Goal: Information Seeking & Learning: Learn about a topic

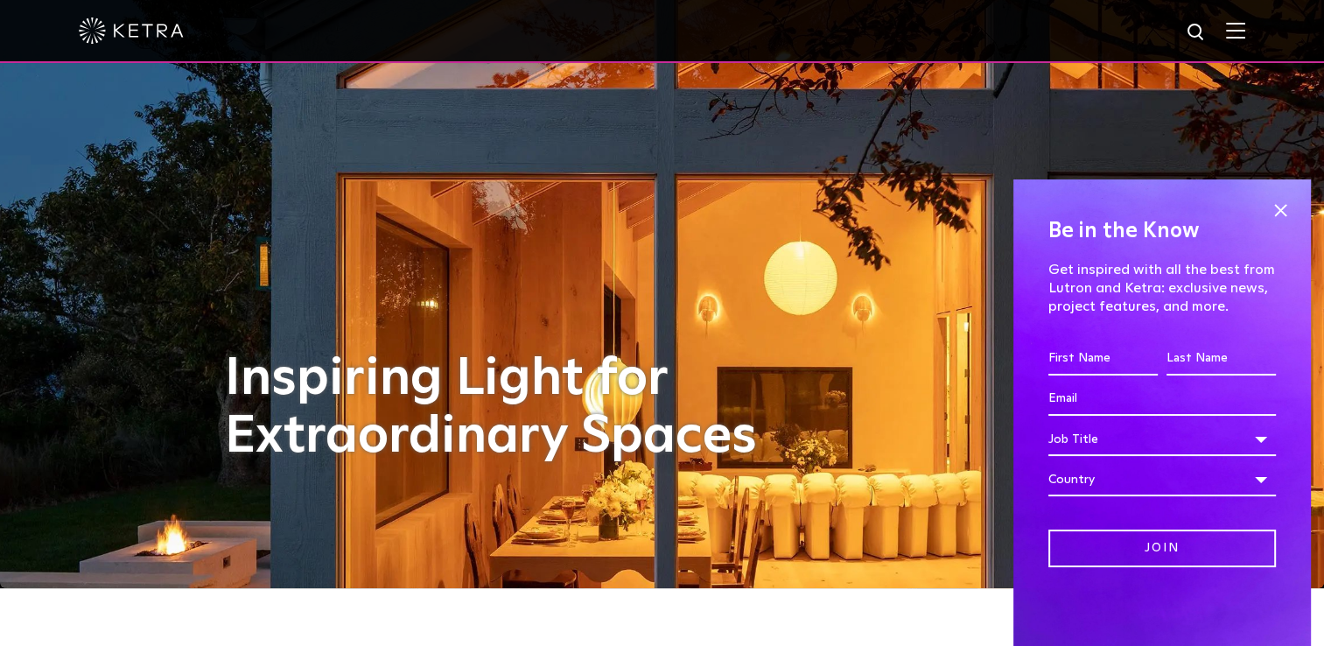
scroll to position [56, 0]
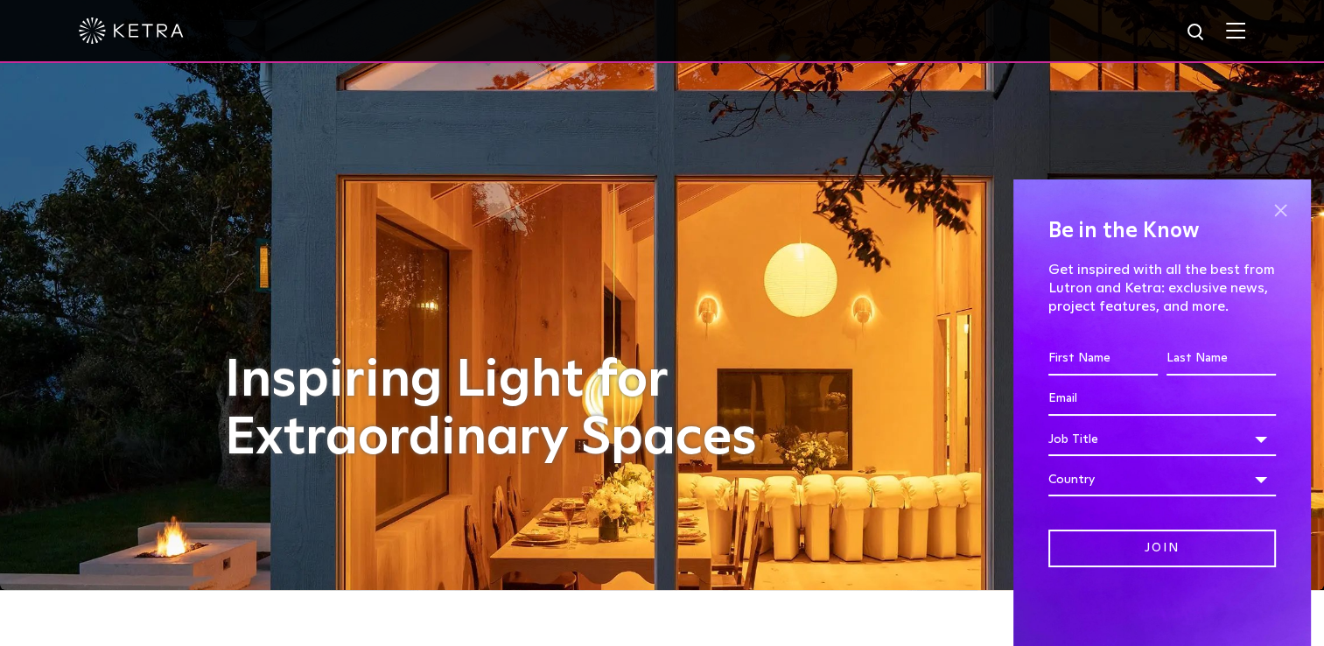
click at [1278, 213] on span at bounding box center [1280, 210] width 26 height 26
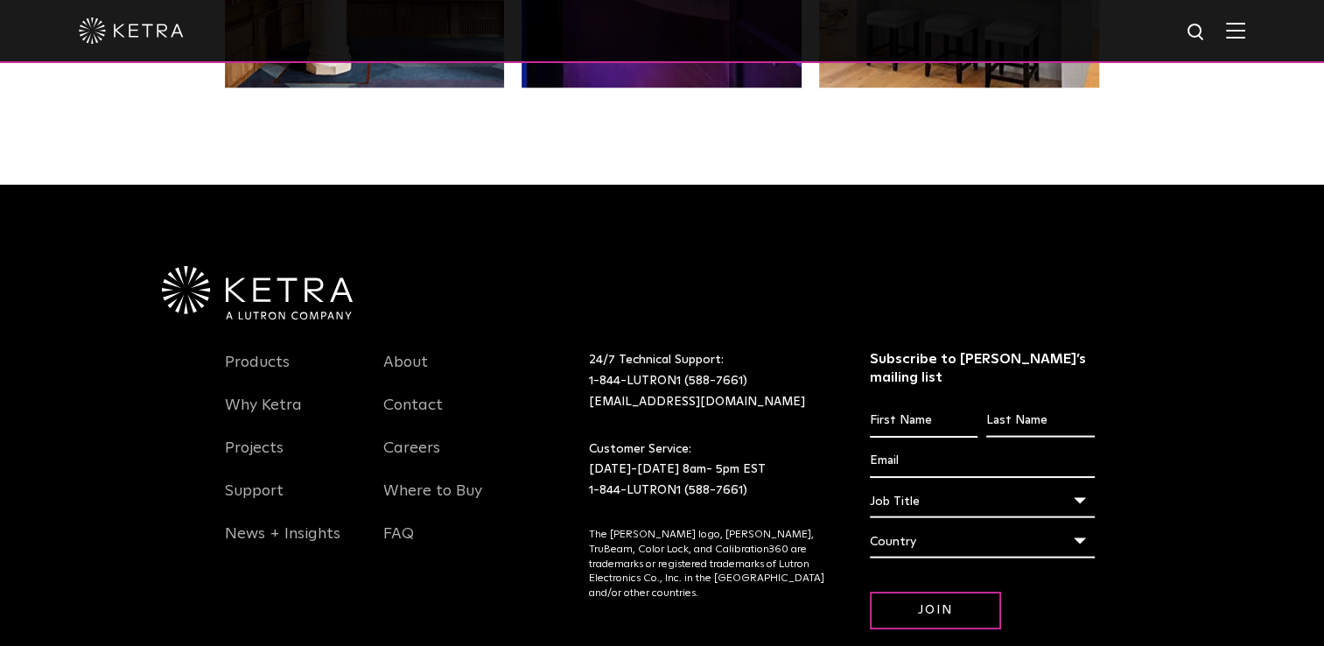
scroll to position [3585, 0]
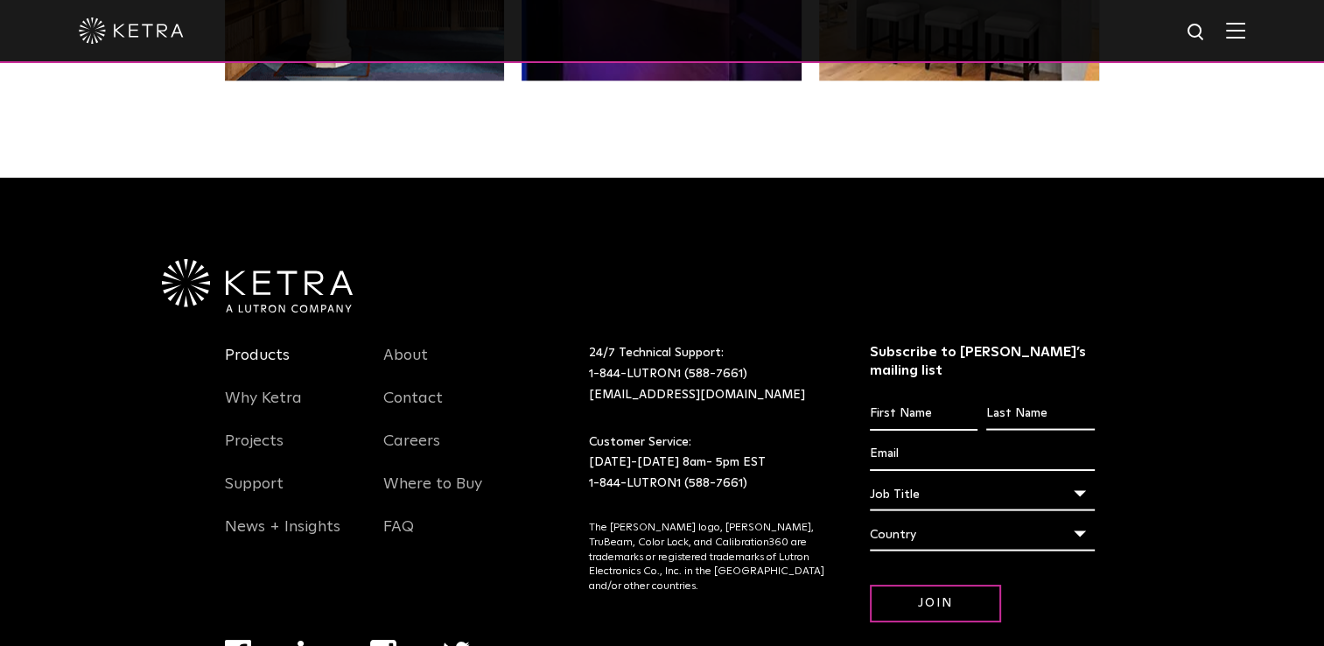
click at [265, 351] on link "Products" at bounding box center [257, 366] width 65 height 40
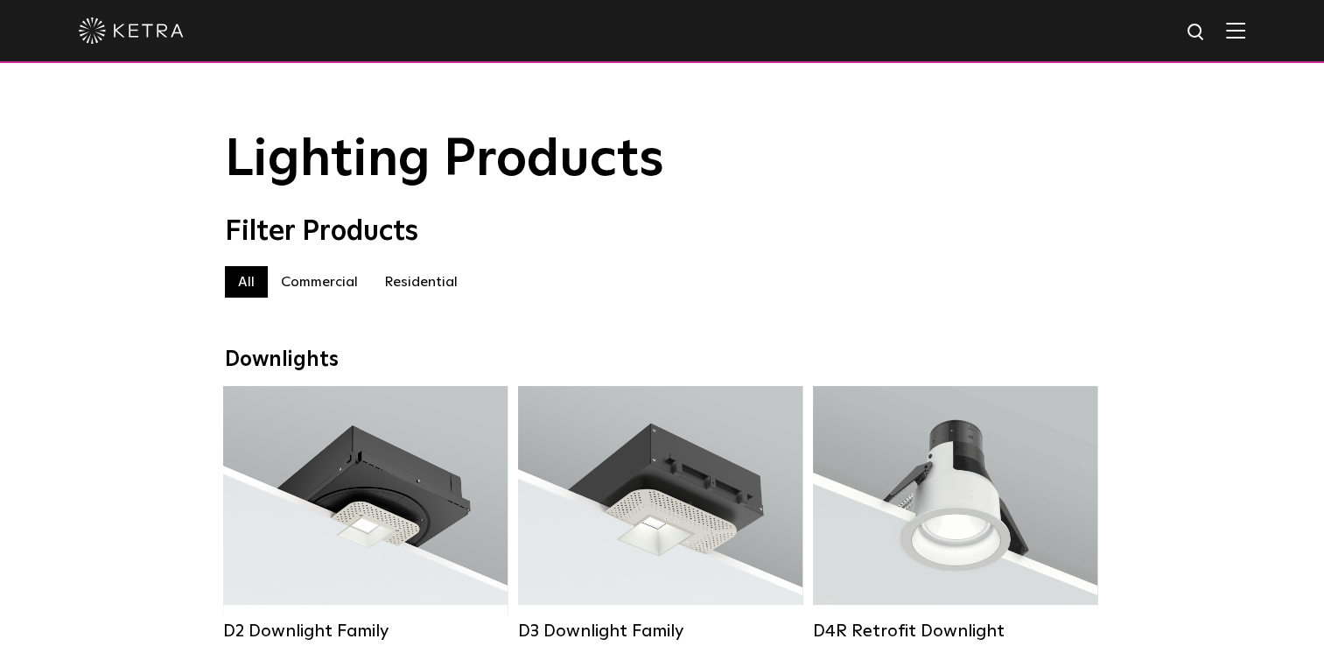
click at [400, 292] on label "Residential" at bounding box center [421, 282] width 100 height 32
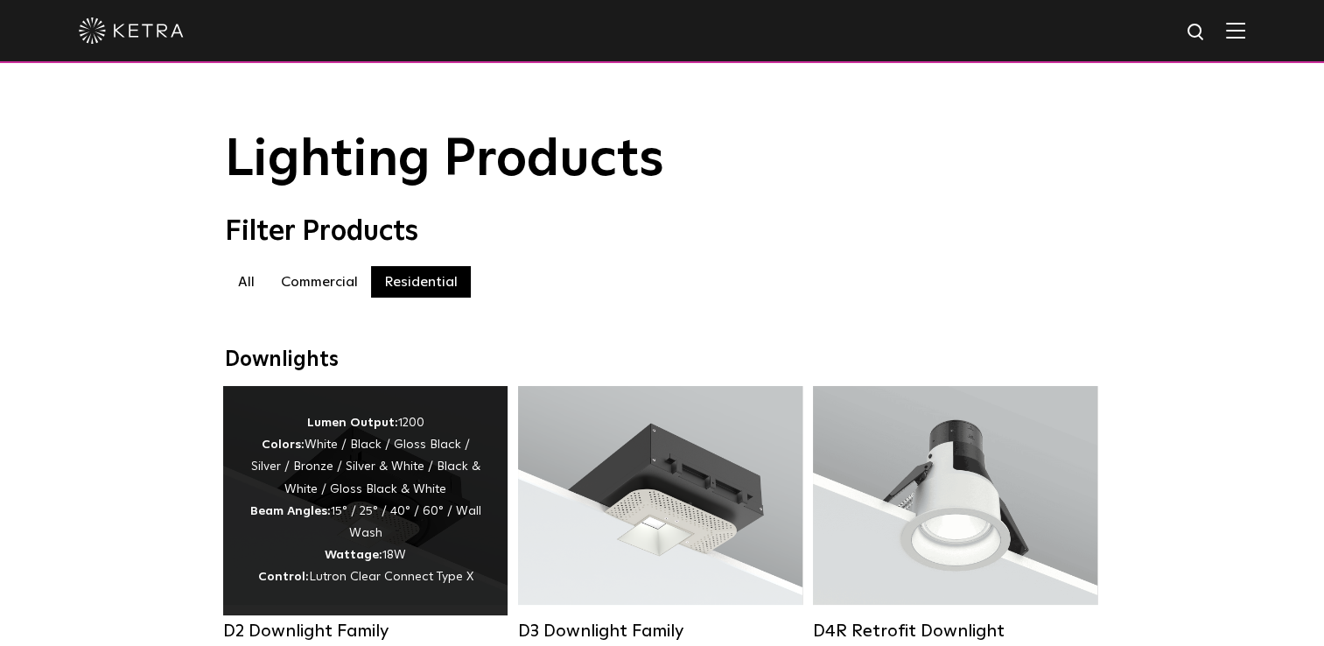
click at [319, 536] on div "Lumen Output: 1200 Colors: White / Black / Gloss Black / Silver / Bronze / Silv…" at bounding box center [365, 500] width 232 height 177
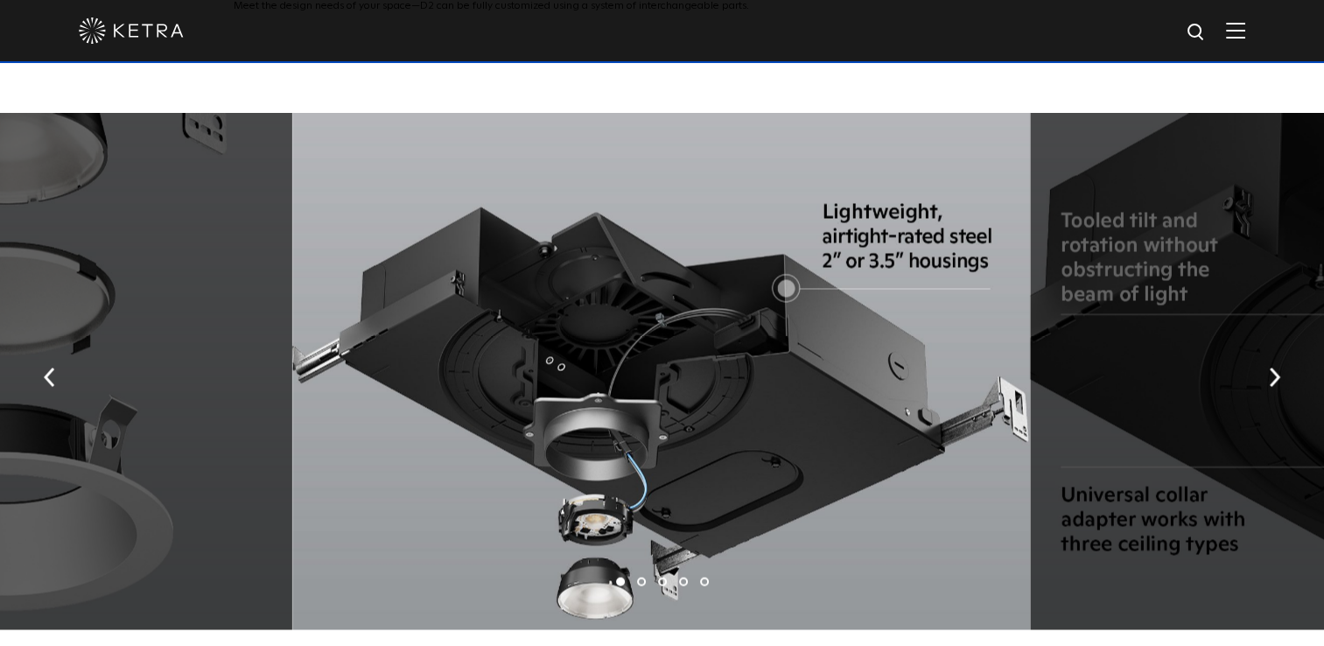
scroll to position [2890, 0]
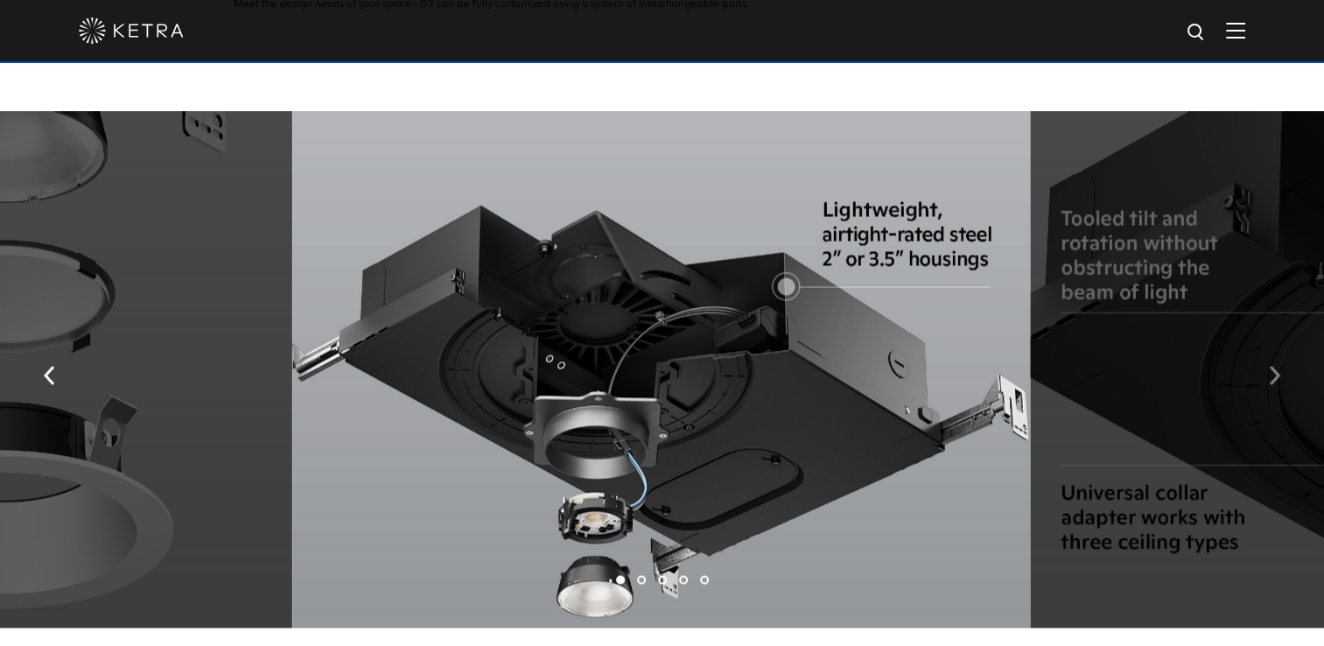
click at [1271, 366] on img "button" at bounding box center [1274, 375] width 11 height 19
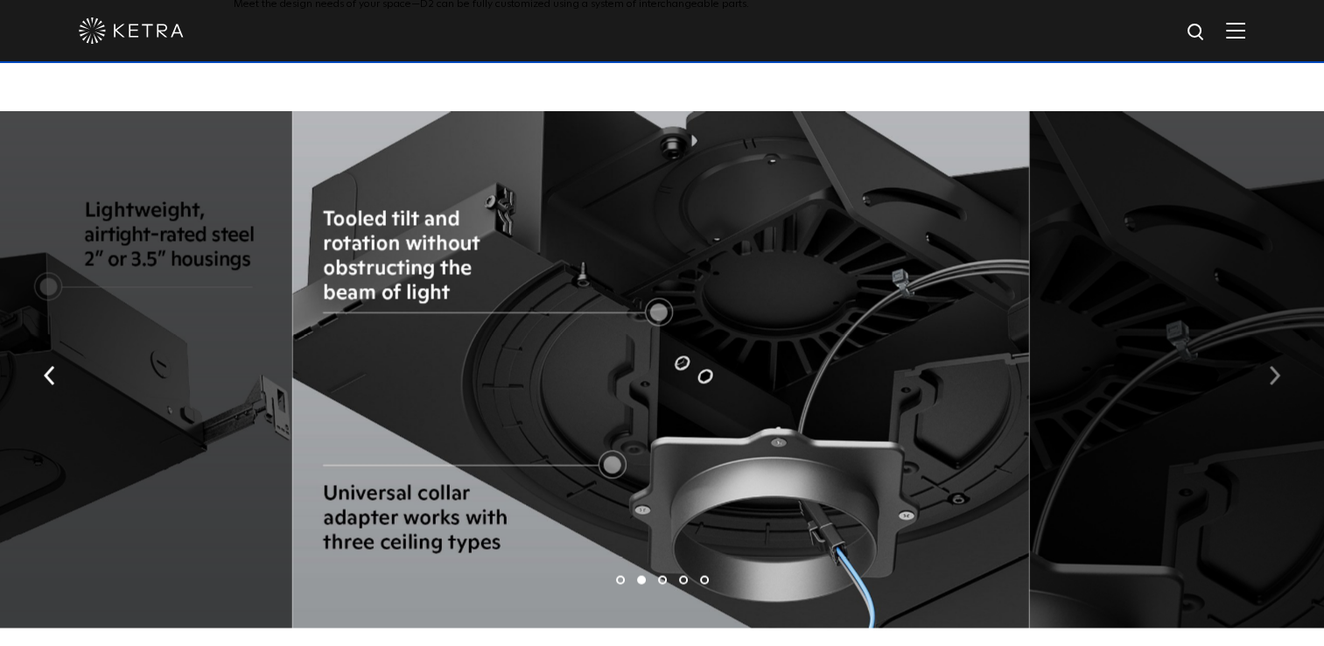
click at [1271, 366] on img "button" at bounding box center [1274, 375] width 11 height 19
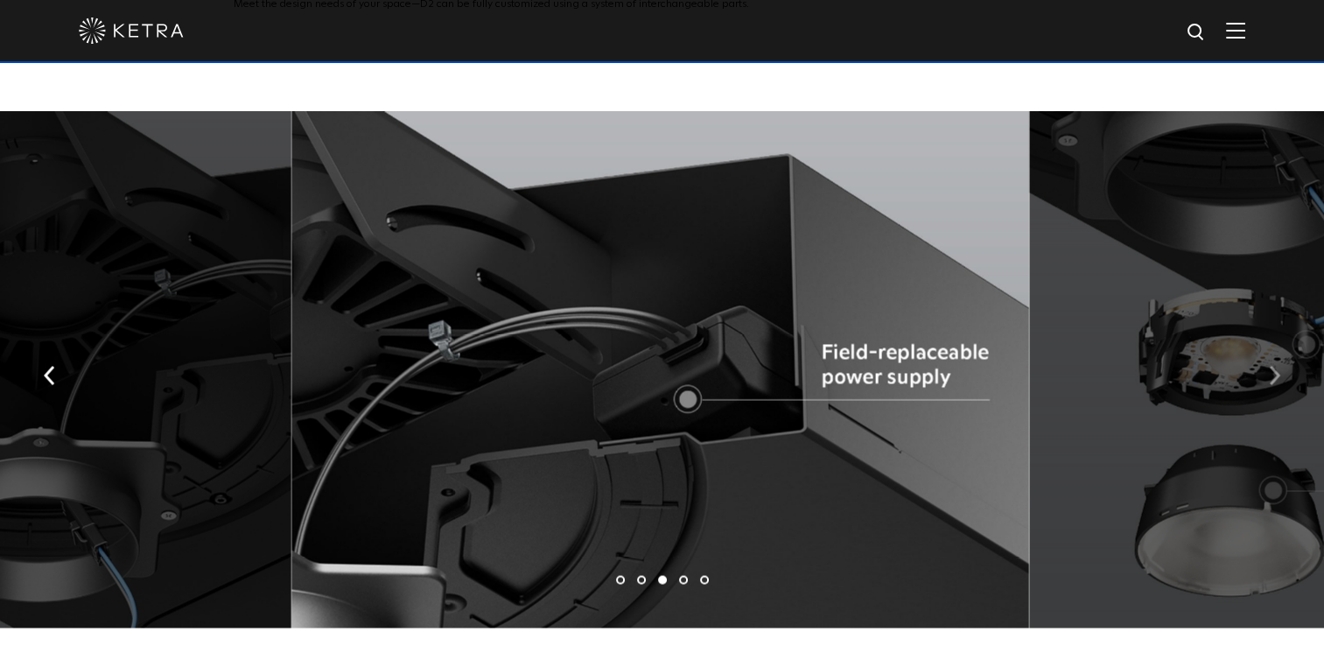
click at [1276, 366] on img "button" at bounding box center [1274, 375] width 11 height 19
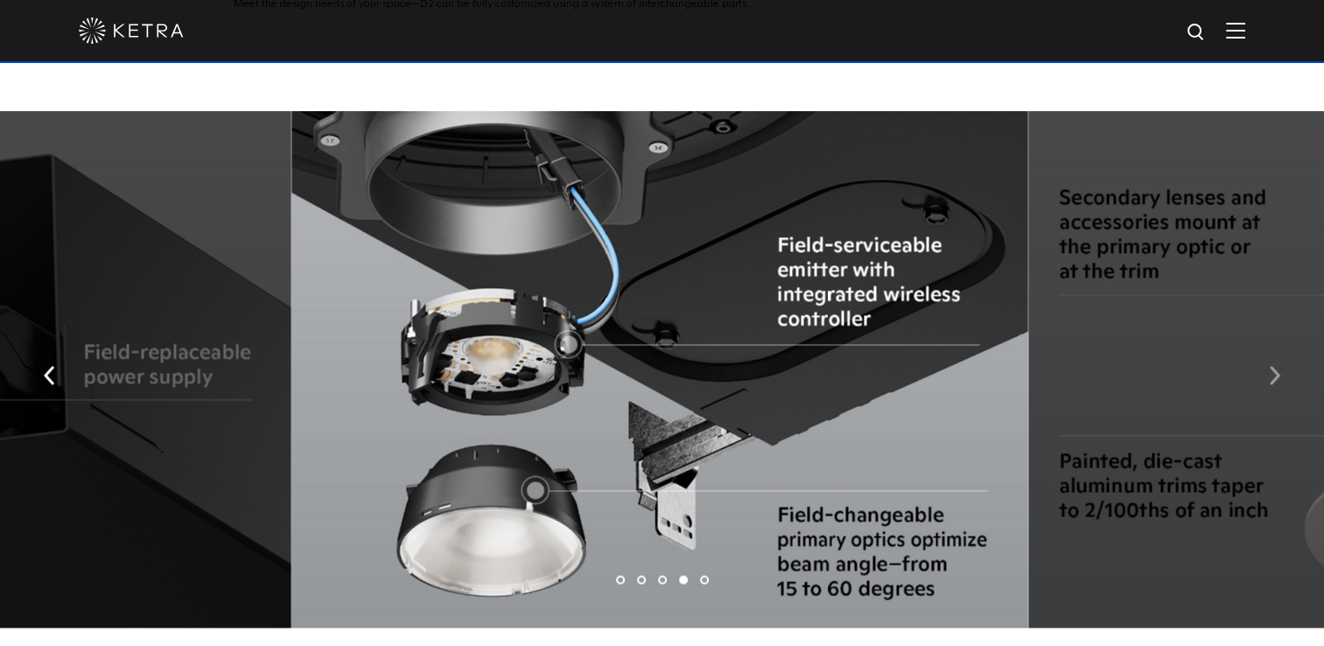
click at [1276, 366] on img "button" at bounding box center [1274, 375] width 11 height 19
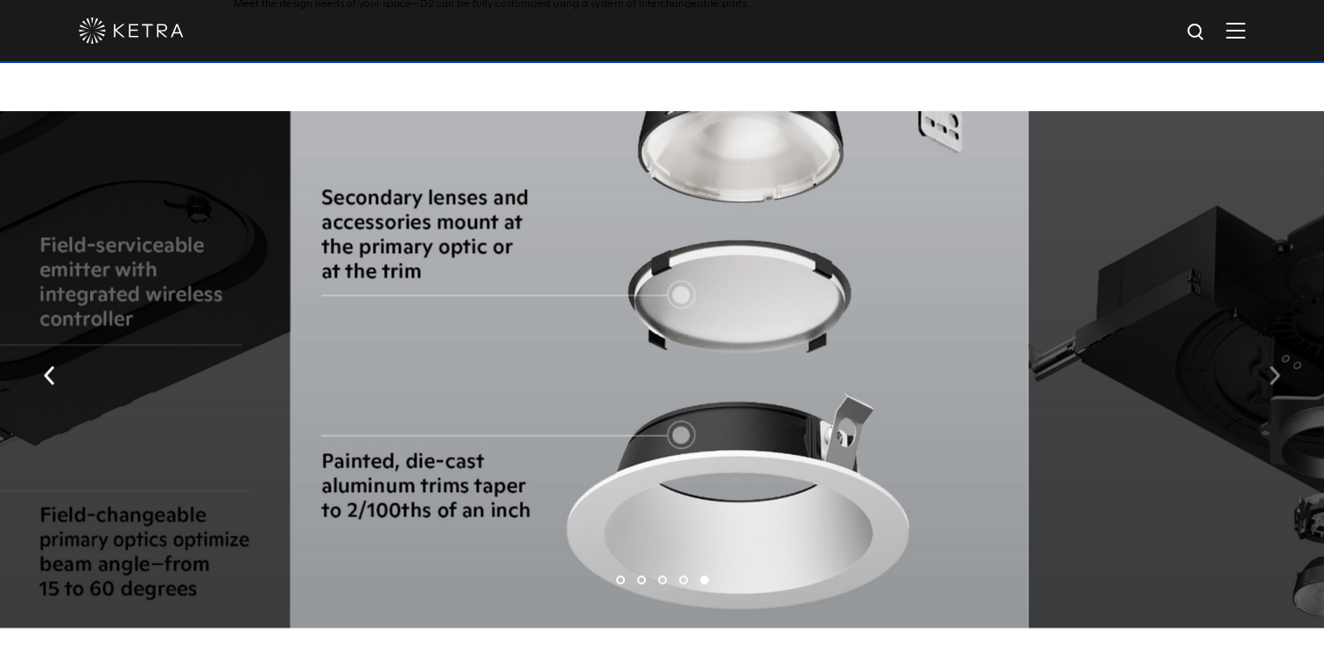
click at [1276, 366] on img "button" at bounding box center [1274, 375] width 11 height 19
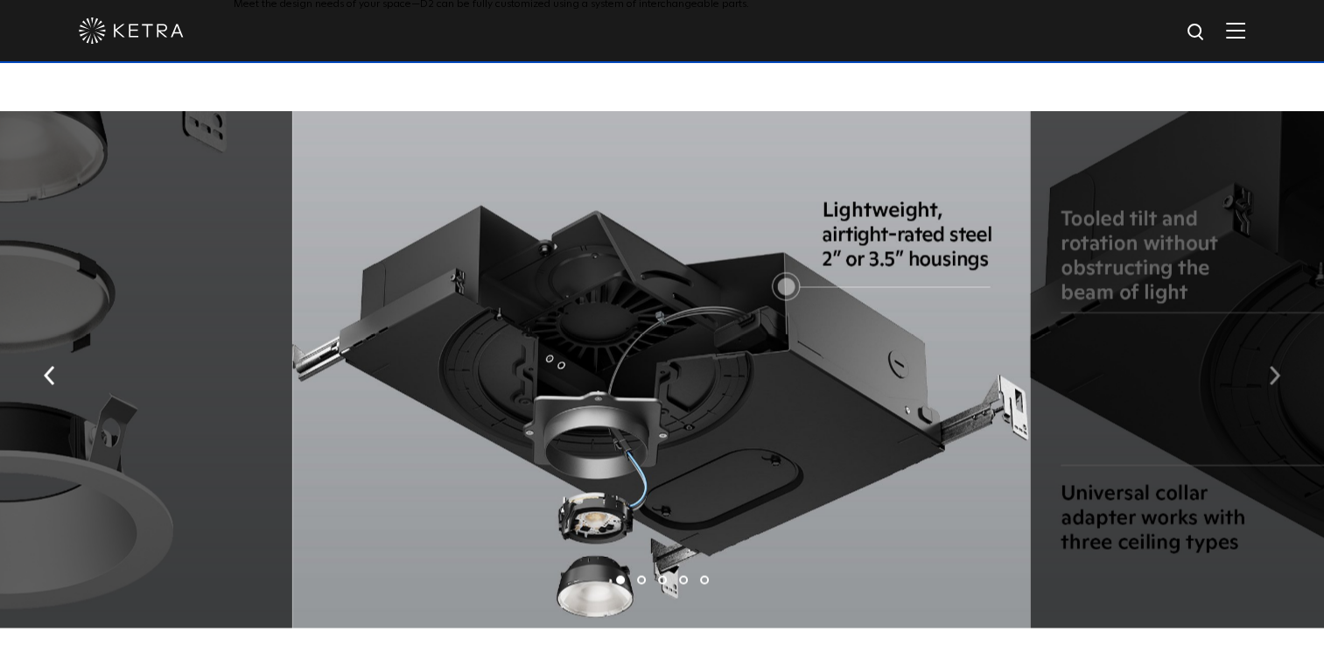
click at [1276, 366] on img "button" at bounding box center [1274, 375] width 11 height 19
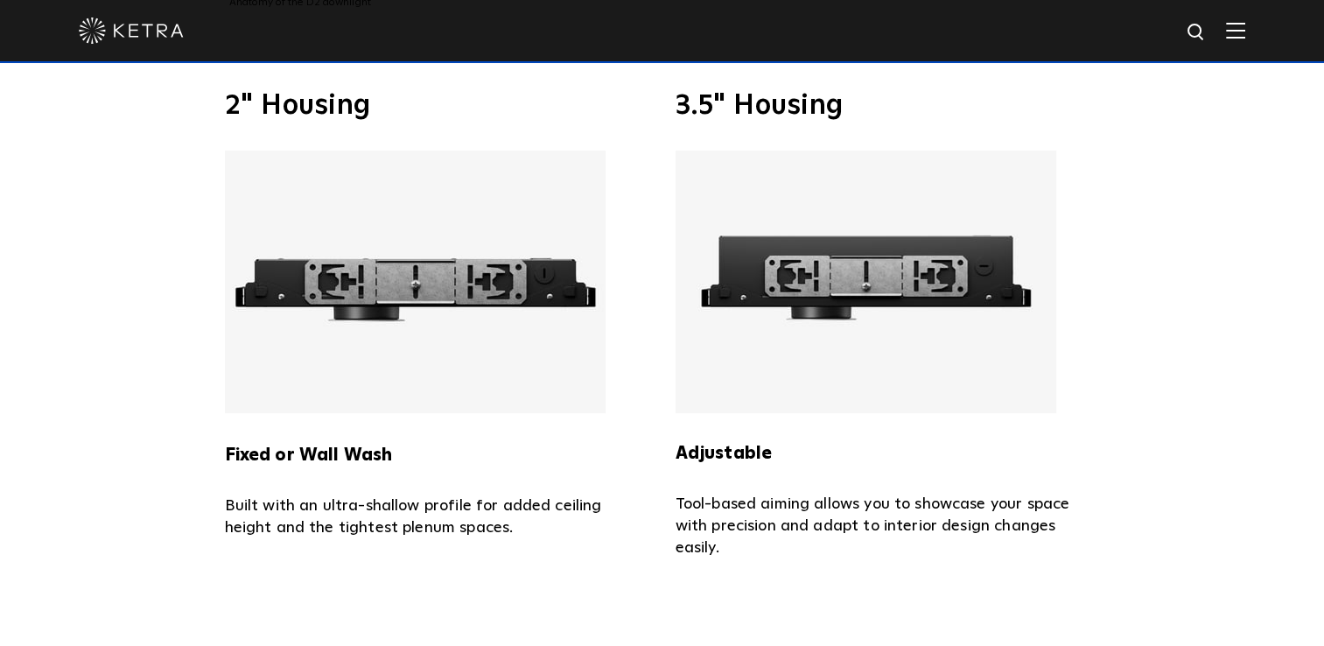
scroll to position [3547, 0]
